Goal: Information Seeking & Learning: Learn about a topic

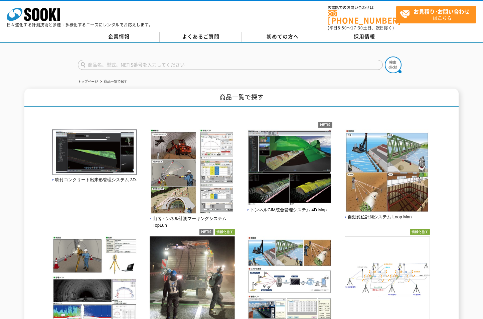
click at [229, 60] on input "text" at bounding box center [230, 65] width 305 height 10
type input "電磁膜厚計"
click at [392, 59] on img at bounding box center [393, 65] width 17 height 17
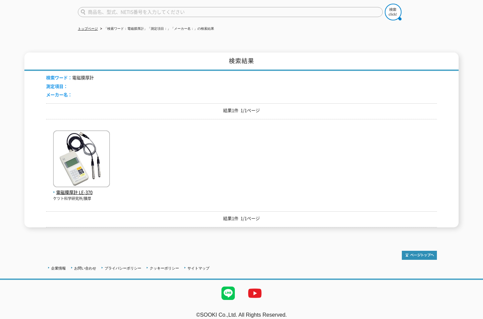
scroll to position [55, 0]
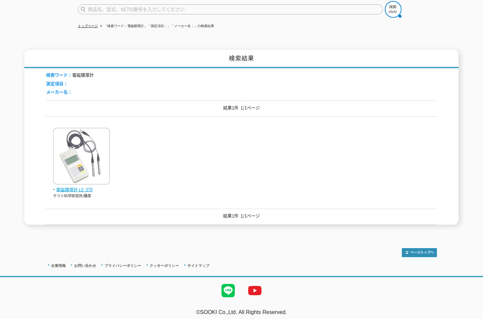
click at [88, 188] on span "電磁膜厚計 LE-370" at bounding box center [81, 189] width 57 height 7
